Goal: Find specific page/section: Find specific page/section

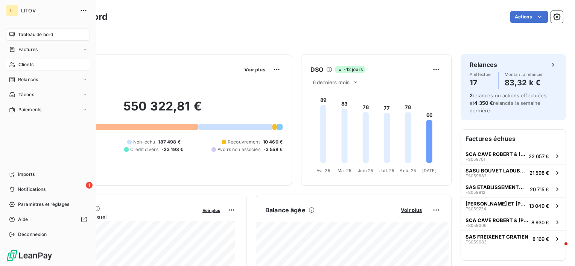
click at [22, 65] on span "Clients" at bounding box center [25, 64] width 15 height 7
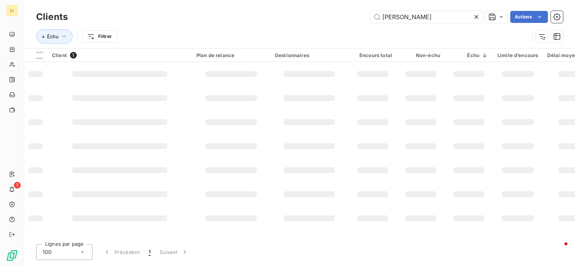
type input "[PERSON_NAME]"
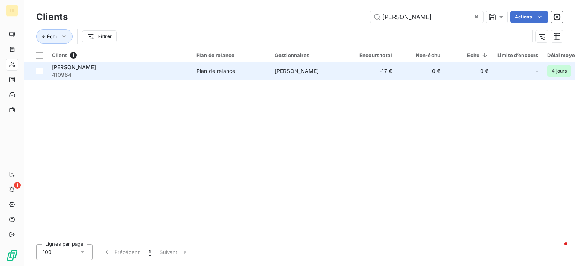
click at [216, 68] on div "Plan de relance" at bounding box center [215, 71] width 39 height 8
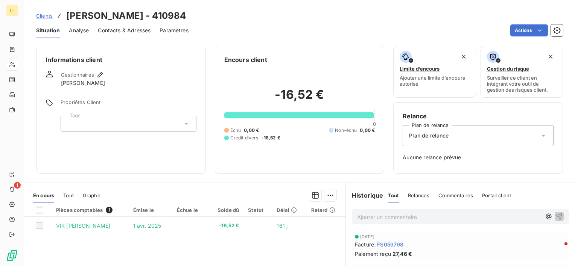
click at [41, 15] on span "Clients" at bounding box center [44, 16] width 17 height 6
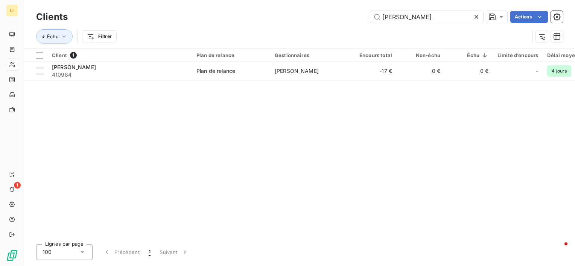
drag, startPoint x: 389, startPoint y: 9, endPoint x: 315, endPoint y: 12, distance: 74.2
click at [315, 12] on div "colin Actions" at bounding box center [320, 17] width 486 height 12
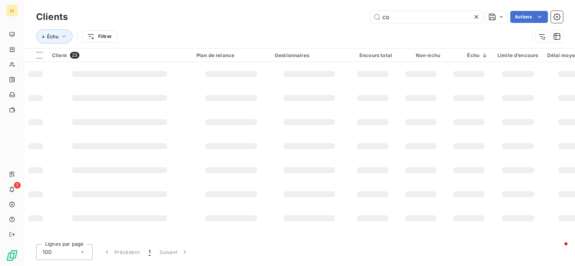
type input "c"
type input "[PERSON_NAME]"
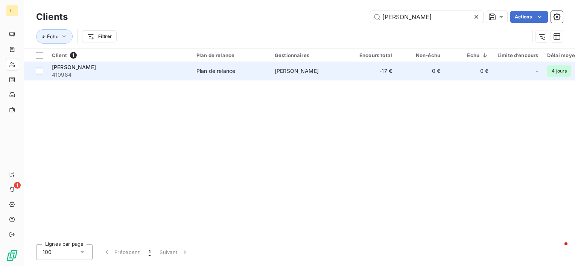
click at [225, 75] on div "Plan de relance" at bounding box center [215, 71] width 39 height 8
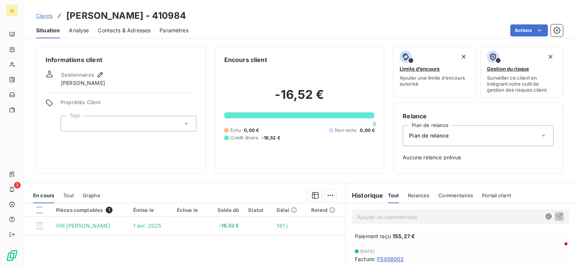
click at [52, 15] on div "Clients [PERSON_NAME] - 410984" at bounding box center [111, 16] width 150 height 14
click at [45, 18] on span "Clients" at bounding box center [44, 16] width 17 height 6
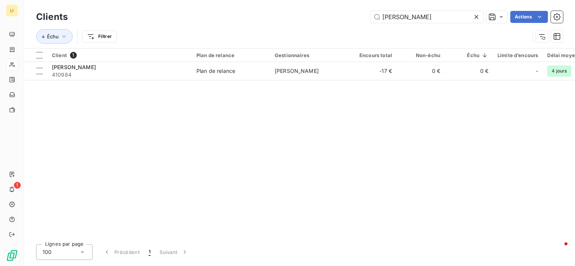
drag, startPoint x: 394, startPoint y: 13, endPoint x: 320, endPoint y: 38, distance: 78.5
click at [338, 31] on div "Clients colin Actions Échu Filtrer" at bounding box center [299, 28] width 527 height 39
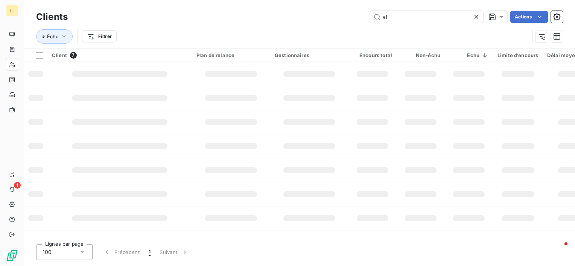
type input "a"
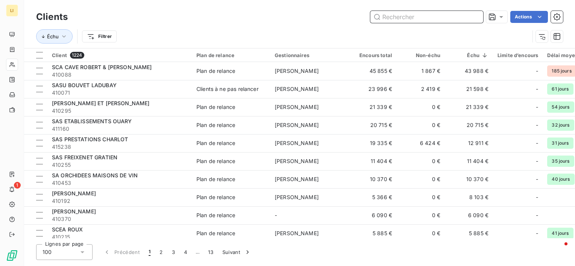
click at [400, 18] on input "text" at bounding box center [426, 17] width 113 height 12
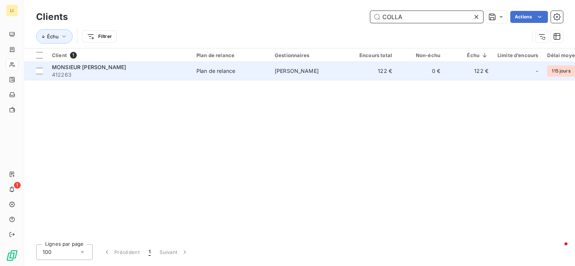
type input "COLLA"
click at [59, 71] on span "412263" at bounding box center [119, 75] width 135 height 8
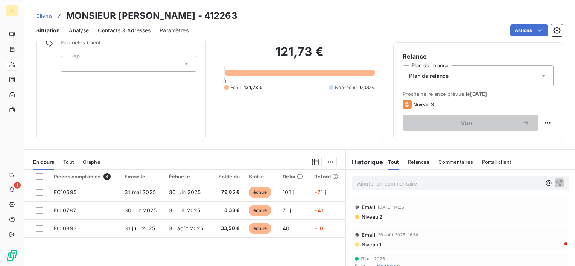
scroll to position [62, 0]
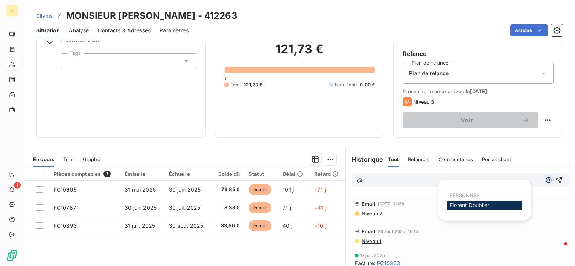
click at [545, 181] on icon "button" at bounding box center [549, 180] width 8 height 8
click at [502, 205] on div "[PERSON_NAME]" at bounding box center [484, 205] width 75 height 9
click at [501, 204] on div "[PERSON_NAME]" at bounding box center [484, 205] width 75 height 9
click at [481, 207] on span "[PERSON_NAME]" at bounding box center [470, 205] width 40 height 6
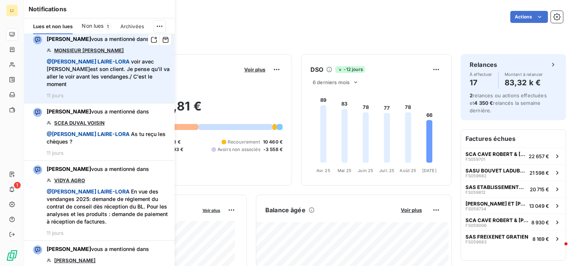
scroll to position [363, 0]
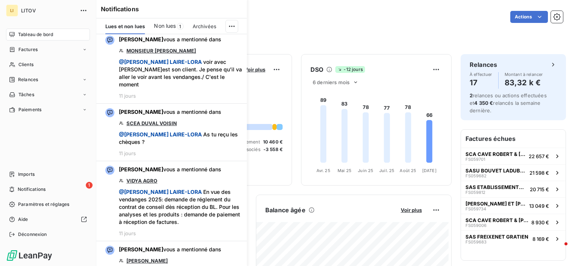
drag, startPoint x: 15, startPoint y: 30, endPoint x: 36, endPoint y: 32, distance: 21.1
click at [15, 30] on div "Tableau de bord" at bounding box center [48, 35] width 84 height 12
